Goal: Entertainment & Leisure: Consume media (video, audio)

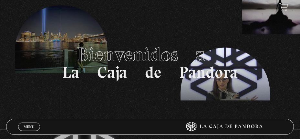
click at [30, 124] on link "Menu Cerrar" at bounding box center [29, 127] width 22 height 8
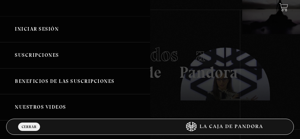
click at [28, 28] on link "Iniciar Sesión" at bounding box center [75, 29] width 150 height 26
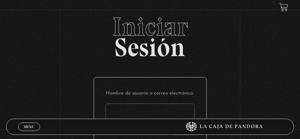
click at [133, 111] on input "Nombre de usuario o correo electrónico" at bounding box center [150, 112] width 89 height 16
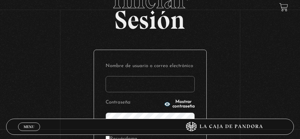
scroll to position [65, 0]
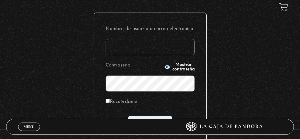
click at [145, 49] on input "Nombre de usuario o correo electrónico" at bounding box center [150, 47] width 89 height 16
type input "jasolac@hotmail.com"
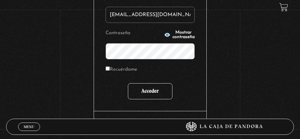
click at [154, 90] on input "Acceder" at bounding box center [150, 91] width 45 height 16
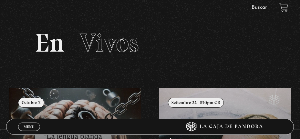
click at [21, 125] on link "Menu Cerrar" at bounding box center [29, 127] width 22 height 8
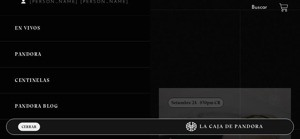
scroll to position [32, 0]
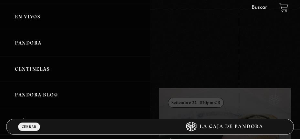
click at [36, 19] on link "En vivos" at bounding box center [75, 17] width 150 height 26
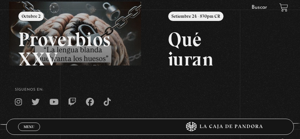
scroll to position [63, 0]
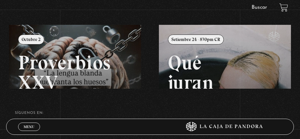
click at [32, 127] on span "Menu" at bounding box center [29, 127] width 11 height 4
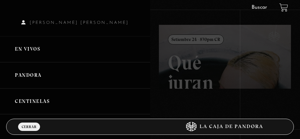
click at [30, 73] on link "Pandora" at bounding box center [75, 75] width 150 height 26
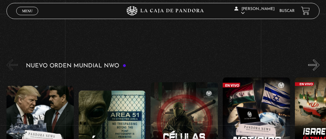
scroll to position [97, 0]
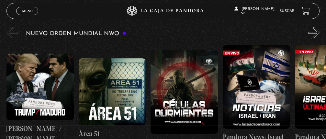
click at [300, 32] on button "»" at bounding box center [313, 32] width 11 height 11
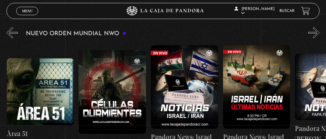
click at [300, 32] on button "»" at bounding box center [313, 32] width 11 height 11
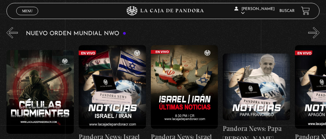
click at [300, 32] on button "»" at bounding box center [313, 32] width 11 height 11
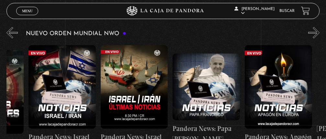
click at [300, 32] on button "»" at bounding box center [313, 32] width 11 height 11
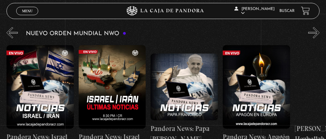
click at [300, 32] on button "»" at bounding box center [313, 32] width 11 height 11
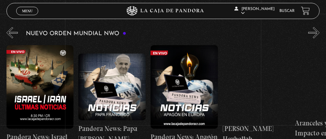
click at [300, 32] on button "»" at bounding box center [313, 32] width 11 height 11
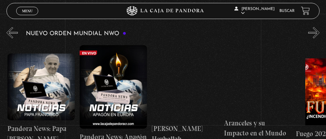
click at [300, 32] on button "»" at bounding box center [313, 32] width 11 height 11
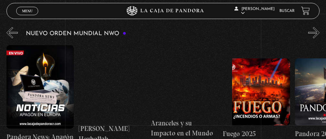
click at [300, 32] on button "»" at bounding box center [313, 32] width 11 height 11
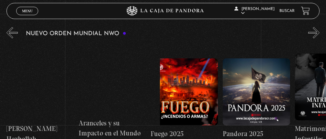
click at [300, 32] on button "»" at bounding box center [313, 32] width 11 height 11
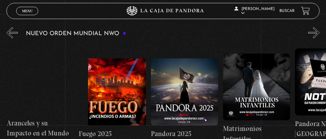
click at [300, 32] on button "»" at bounding box center [313, 32] width 11 height 11
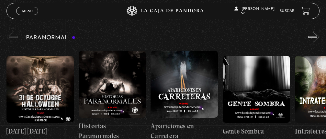
scroll to position [259, 0]
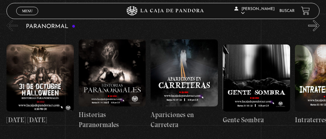
click at [32, 86] on figure at bounding box center [39, 78] width 67 height 67
click at [41, 54] on figure at bounding box center [39, 78] width 67 height 67
click at [43, 75] on figure at bounding box center [39, 78] width 67 height 67
click at [300, 23] on button "»" at bounding box center [313, 25] width 11 height 11
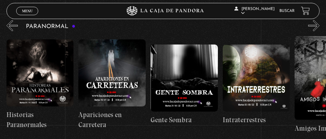
click at [300, 23] on button "»" at bounding box center [313, 25] width 11 height 11
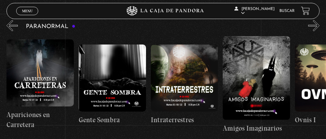
click at [300, 23] on button "»" at bounding box center [313, 25] width 11 height 11
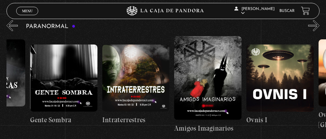
click at [300, 23] on button "»" at bounding box center [313, 25] width 11 height 11
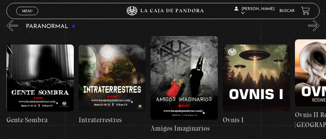
click at [300, 23] on button "»" at bounding box center [313, 25] width 11 height 11
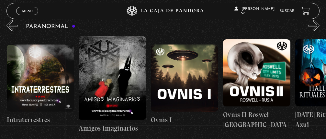
click at [300, 23] on button "»" at bounding box center [313, 25] width 11 height 11
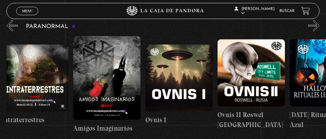
click at [300, 23] on button "»" at bounding box center [313, 25] width 11 height 11
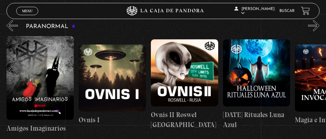
click at [300, 23] on button "»" at bounding box center [313, 25] width 11 height 11
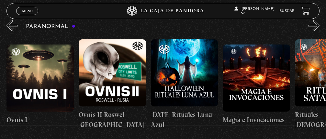
click at [300, 23] on button "»" at bounding box center [313, 25] width 11 height 11
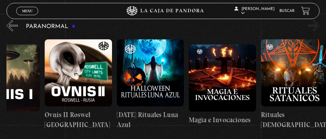
scroll to position [0, 468]
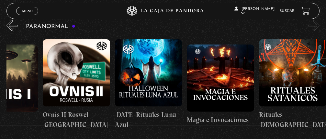
click at [148, 78] on figure at bounding box center [148, 72] width 67 height 67
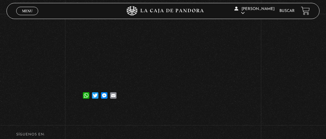
scroll to position [162, 0]
